Goal: Complete application form

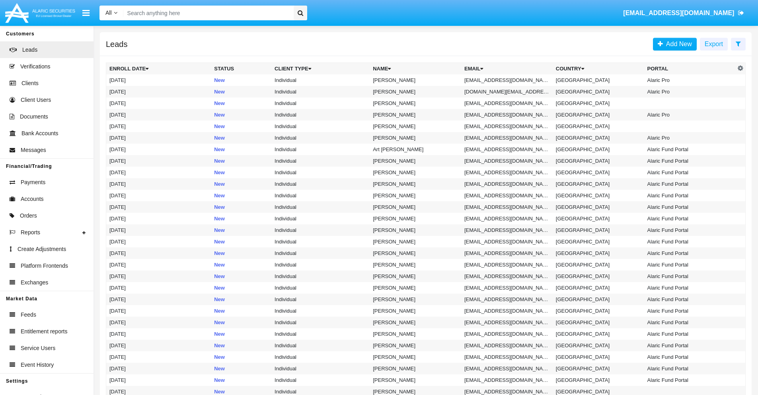
click at [738, 43] on icon at bounding box center [738, 44] width 5 height 6
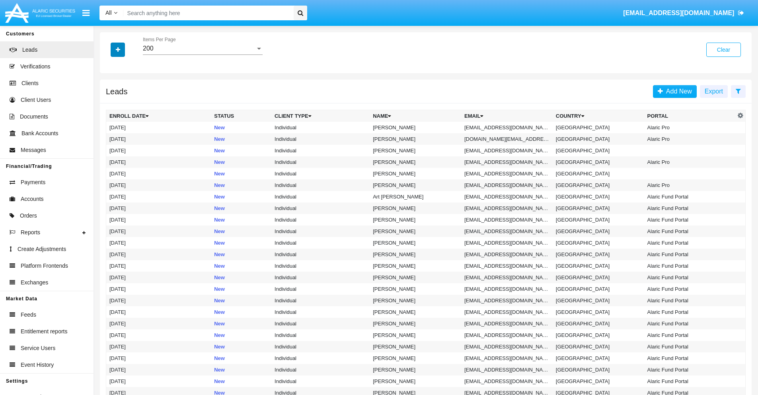
click at [118, 49] on icon "button" at bounding box center [118, 50] width 4 height 6
click at [124, 101] on span "Email" at bounding box center [124, 101] width 16 height 10
click at [109, 104] on input "Email" at bounding box center [109, 104] width 0 height 0
checkbox input "true"
click at [118, 49] on icon "button" at bounding box center [118, 50] width 4 height 6
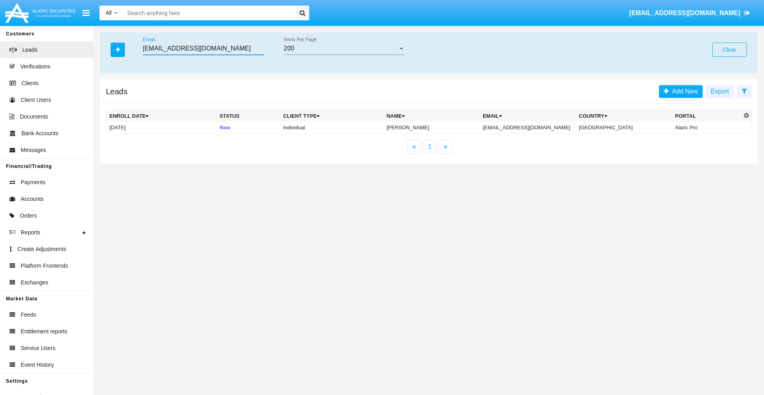
type input "[EMAIL_ADDRESS][DOMAIN_NAME]"
click at [532, 127] on td "[EMAIL_ADDRESS][DOMAIN_NAME]" at bounding box center [528, 128] width 96 height 12
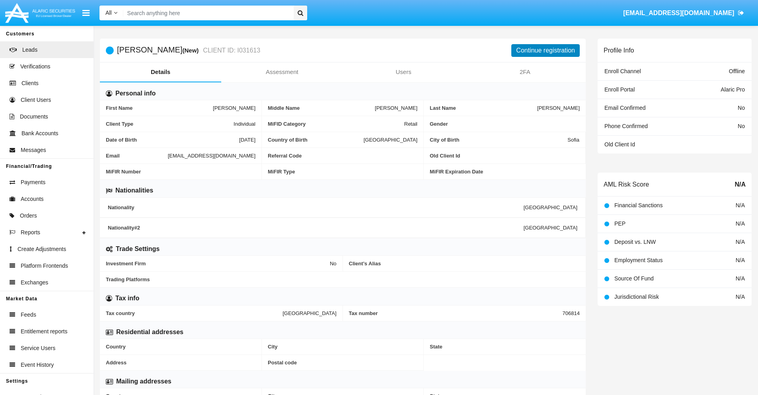
click at [546, 50] on button "Continue registration" at bounding box center [546, 50] width 68 height 13
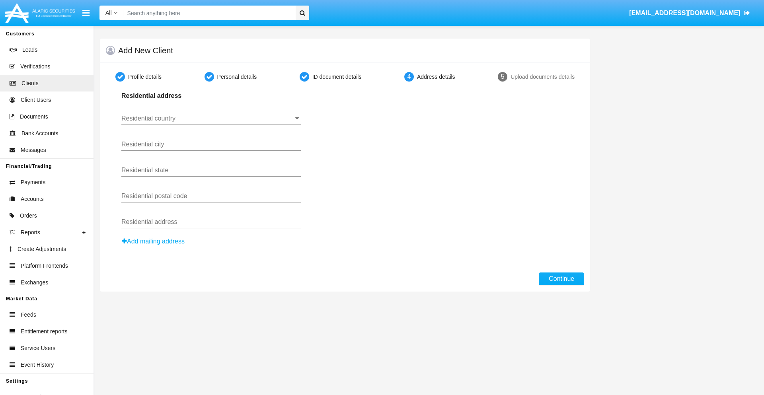
click at [154, 242] on button "Add mailing address" at bounding box center [153, 241] width 64 height 10
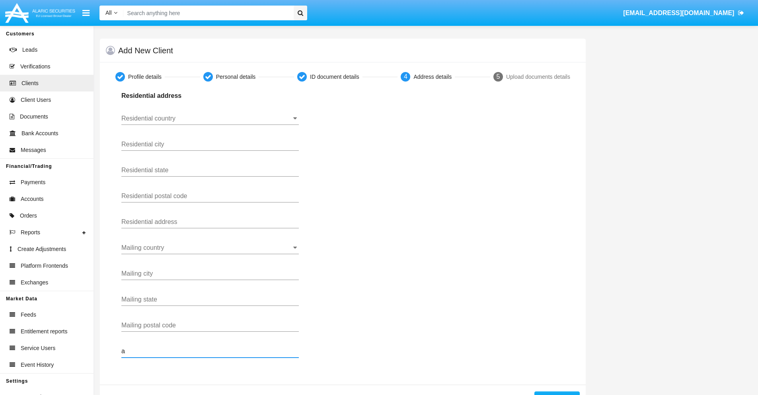
type input "a"
click at [557, 393] on button "Continue" at bounding box center [557, 398] width 45 height 13
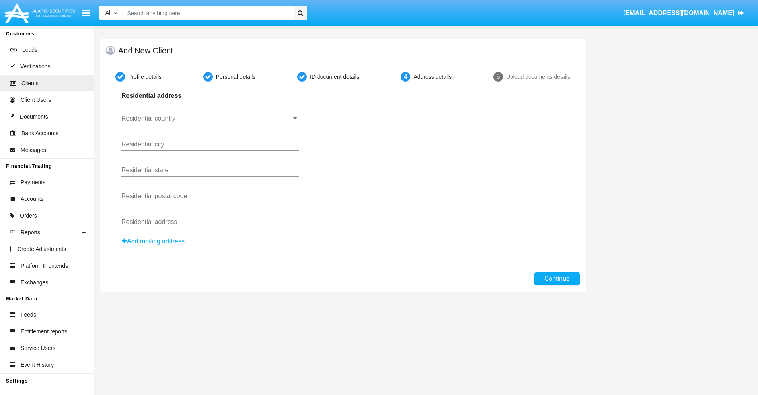
click at [154, 242] on button "Add mailing address" at bounding box center [153, 241] width 64 height 10
